Goal: Check status: Check status

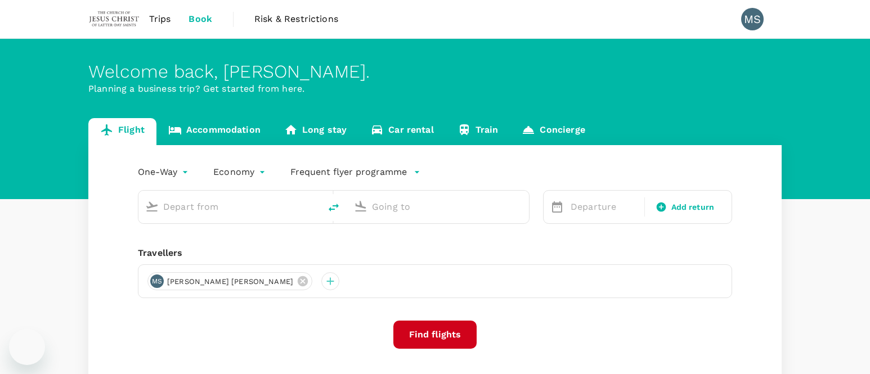
type input "Sibu (SBW)"
type input "Kuching, [GEOGRAPHIC_DATA] (any)"
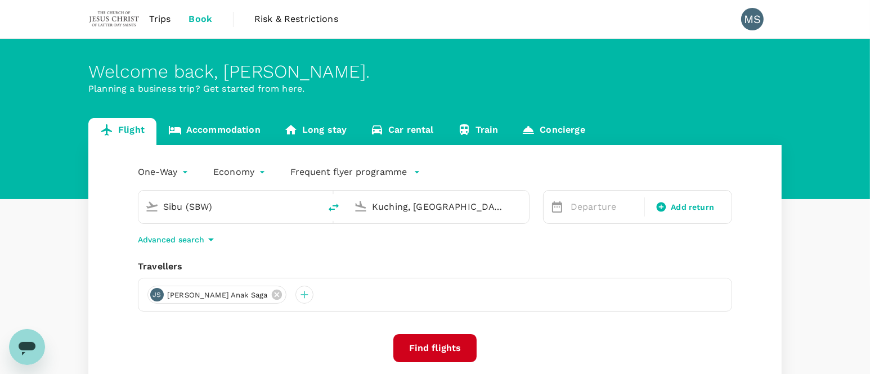
click at [154, 17] on span "Trips" at bounding box center [160, 19] width 22 height 14
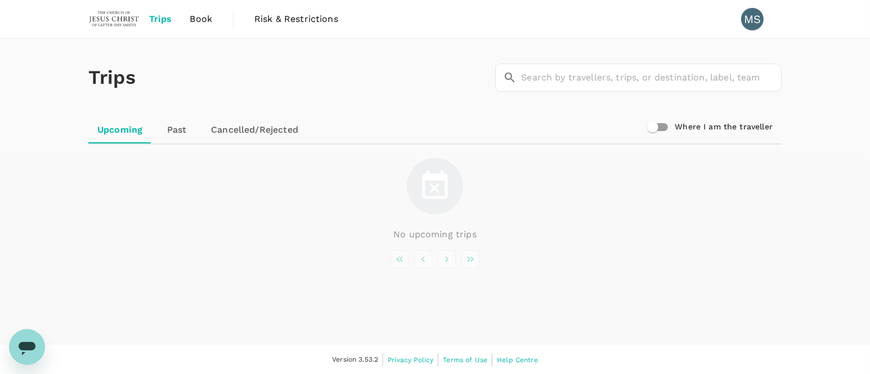
click at [181, 134] on link "Past" at bounding box center [176, 129] width 51 height 27
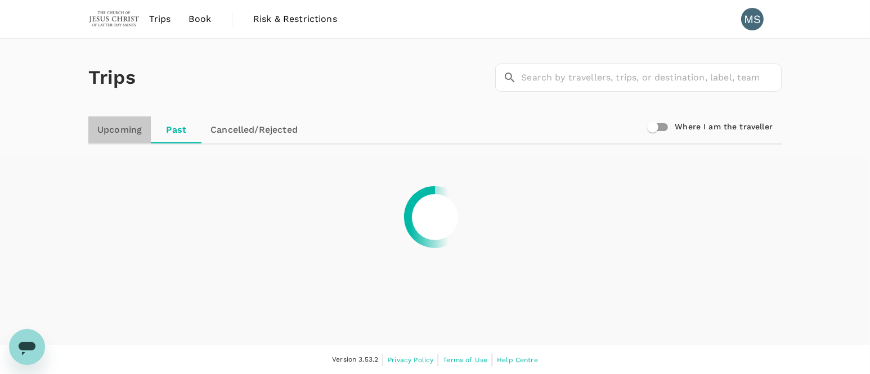
click at [121, 129] on link "Upcoming" at bounding box center [119, 129] width 62 height 27
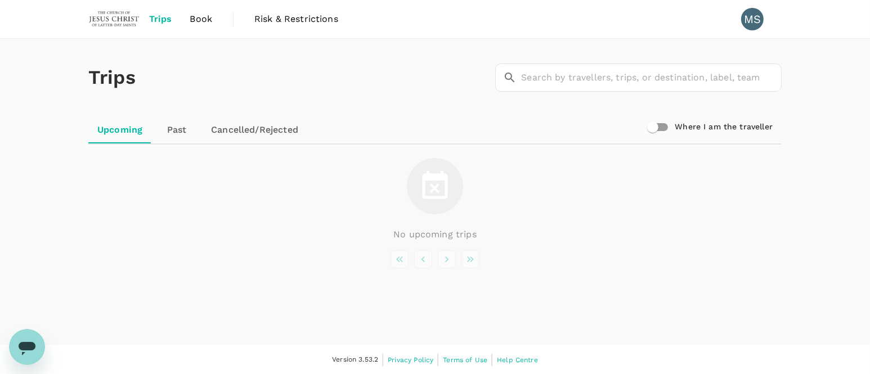
click at [169, 124] on link "Past" at bounding box center [176, 129] width 51 height 27
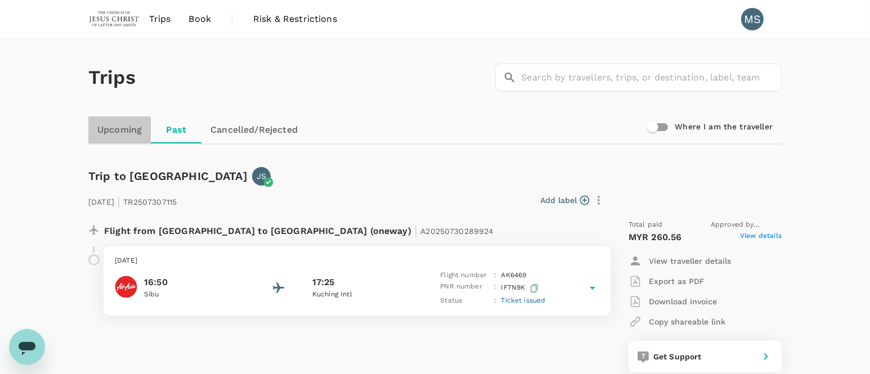
click at [116, 134] on link "Upcoming" at bounding box center [119, 129] width 62 height 27
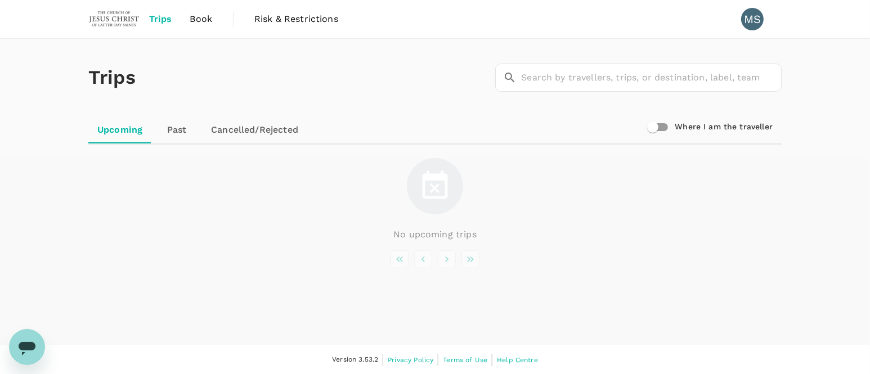
click at [123, 138] on link "Upcoming" at bounding box center [119, 129] width 63 height 27
